Goal: Information Seeking & Learning: Learn about a topic

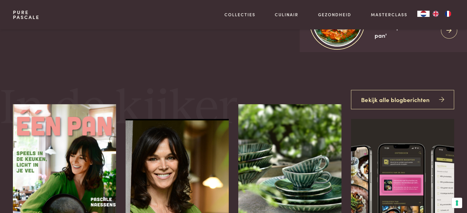
scroll to position [123, 0]
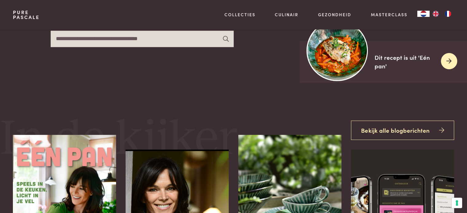
click at [396, 59] on div "Dit recept is uit 'Eén pan'" at bounding box center [404, 61] width 61 height 17
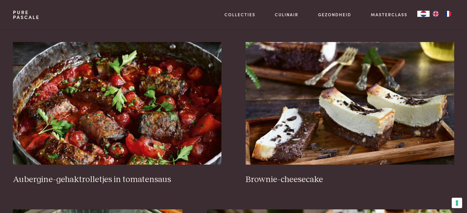
scroll to position [276, 0]
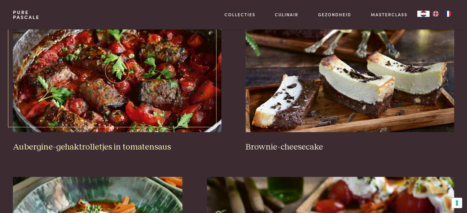
click at [101, 83] on img at bounding box center [117, 71] width 208 height 123
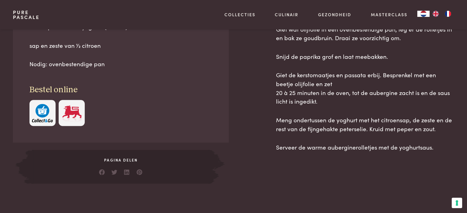
scroll to position [368, 0]
